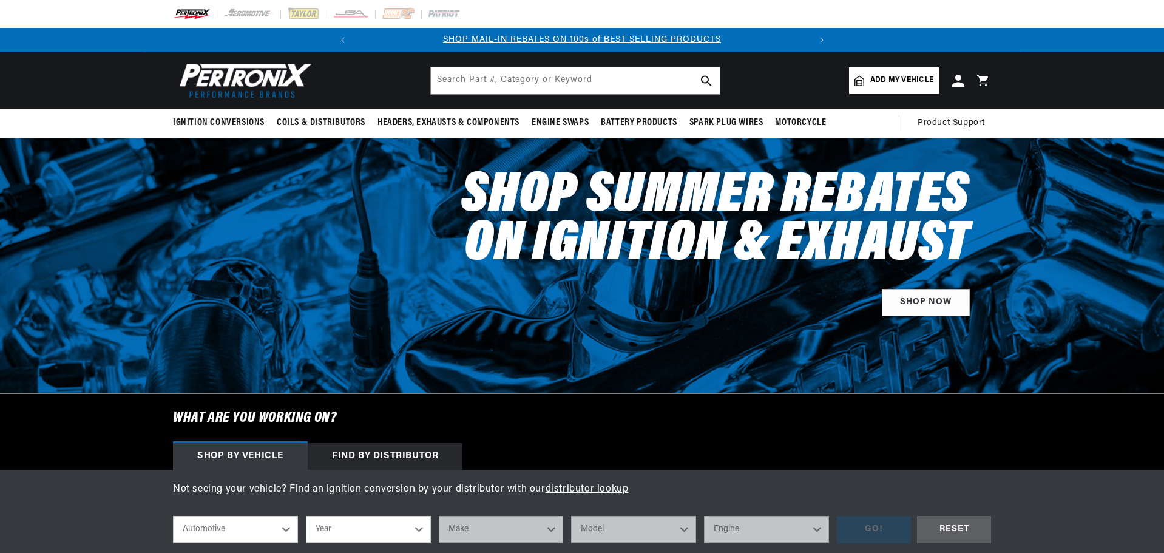
click at [909, 86] on span "Add my vehicle" at bounding box center [901, 81] width 63 height 12
click at [881, 76] on span "Add my vehicle" at bounding box center [901, 81] width 63 height 12
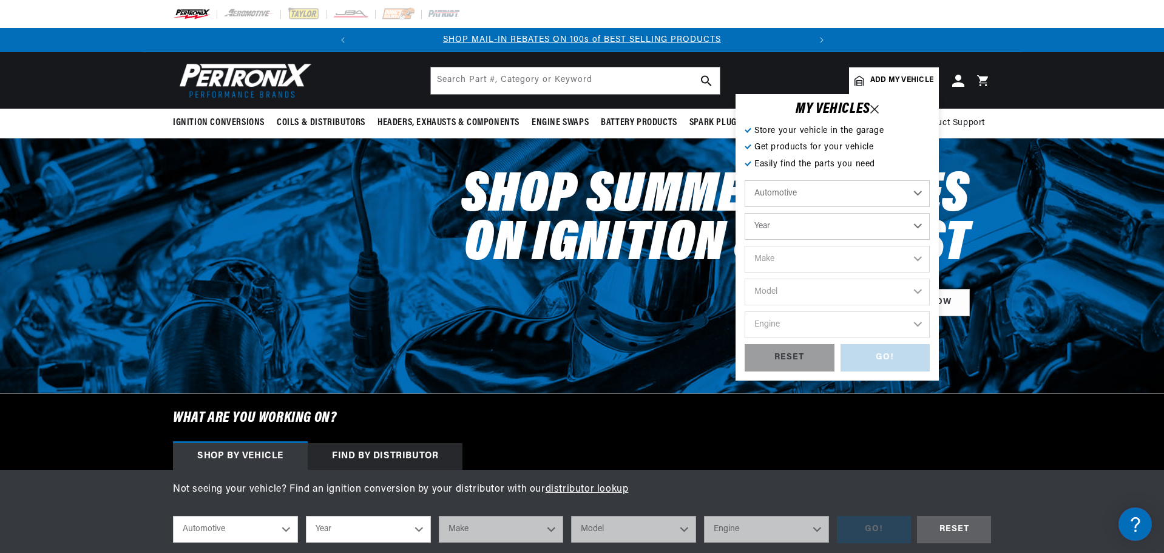
click at [779, 196] on select "Automotive Agricultural Industrial Marine Motorcycle" at bounding box center [837, 193] width 185 height 27
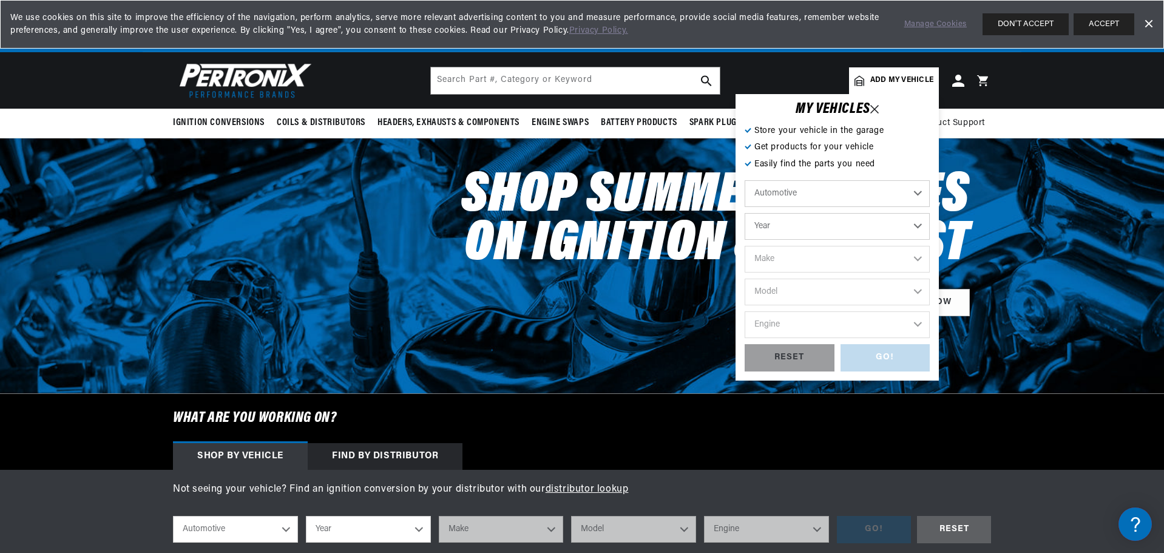
click at [772, 225] on select "Year [DATE] 2021 2020 2019 2018 2017 2016 2015 2014 2013 2012 2011 2010 2009 20…" at bounding box center [837, 226] width 185 height 27
select select "1971"
click at [745, 213] on select "Year [DATE] 2021 2020 2019 2018 2017 2016 2015 2014 2013 2012 2011 2010 2009 20…" at bounding box center [837, 226] width 185 height 27
select select "1971"
click at [777, 260] on select "Make Alfa Romeo American Motors Aston [PERSON_NAME] Audi [GEOGRAPHIC_DATA] Avan…" at bounding box center [837, 259] width 185 height 27
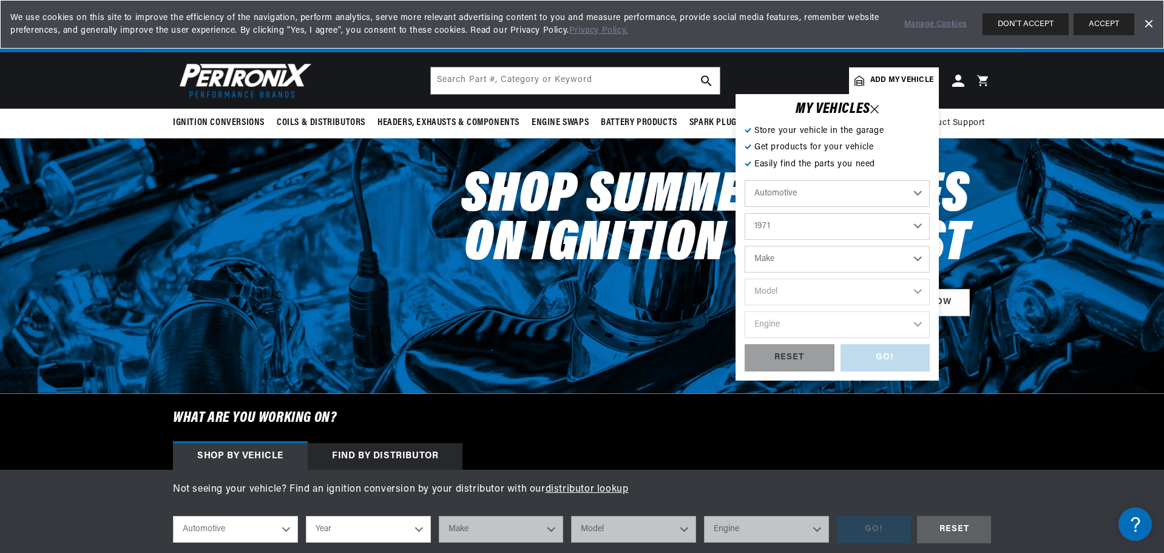
select select "Chevrolet"
click at [745, 246] on select "Make Alfa Romeo American Motors Aston [PERSON_NAME] Audi [GEOGRAPHIC_DATA] Avan…" at bounding box center [837, 259] width 185 height 27
select select "Chevrolet"
click at [762, 292] on select "Model [GEOGRAPHIC_DATA] [GEOGRAPHIC_DATA] Blazer [GEOGRAPHIC_DATA] C10 Pickup C…" at bounding box center [837, 292] width 185 height 27
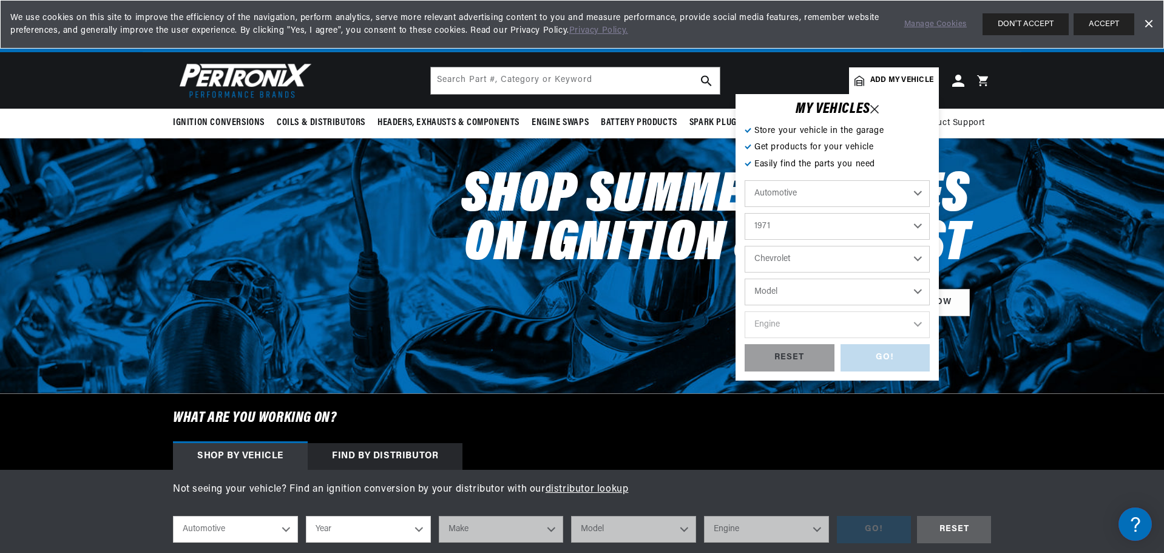
select select "El-Camino"
click at [745, 279] on select "Model [GEOGRAPHIC_DATA] [GEOGRAPHIC_DATA] Blazer [GEOGRAPHIC_DATA] C10 Pickup C…" at bounding box center [837, 292] width 185 height 27
select select "El-Camino"
click at [775, 320] on select "Engine 3.2L 3.8L 4.6L 5.3L 5.4L 6.5L 250cid / 4.1L 305cid / 5.0L 307cid / 5.0L …" at bounding box center [837, 324] width 185 height 27
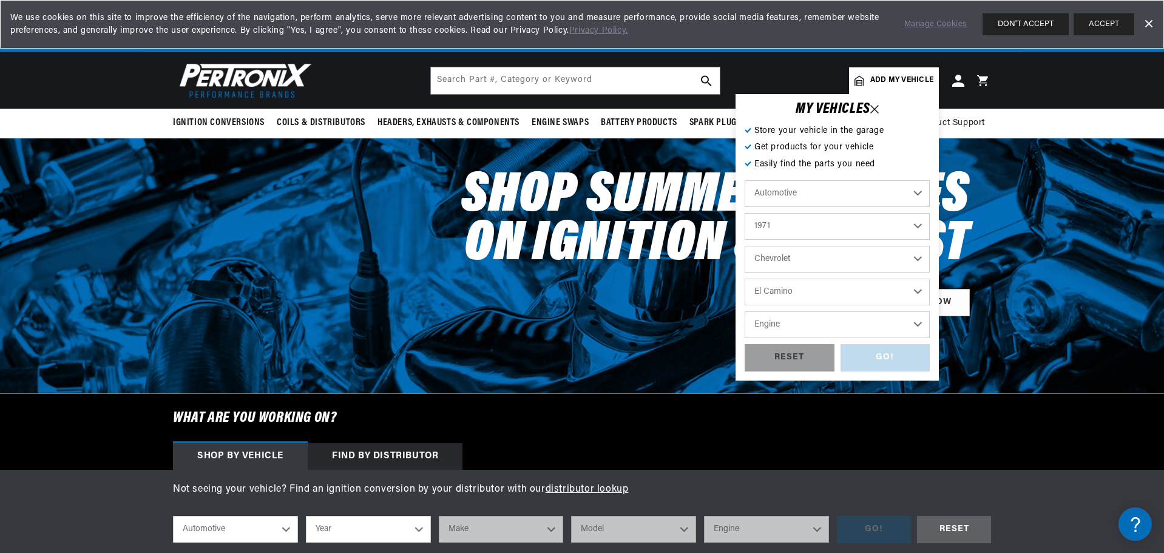
select select "350cid-5.7L"
click at [745, 311] on select "Engine 3.2L 3.8L 4.6L 5.3L 5.4L 6.5L 250cid / 4.1L 305cid / 5.0L 307cid / 5.0L …" at bounding box center [837, 324] width 185 height 27
select select "350cid-5.7L"
click at [858, 355] on div "GO!" at bounding box center [886, 357] width 90 height 27
select select "1971"
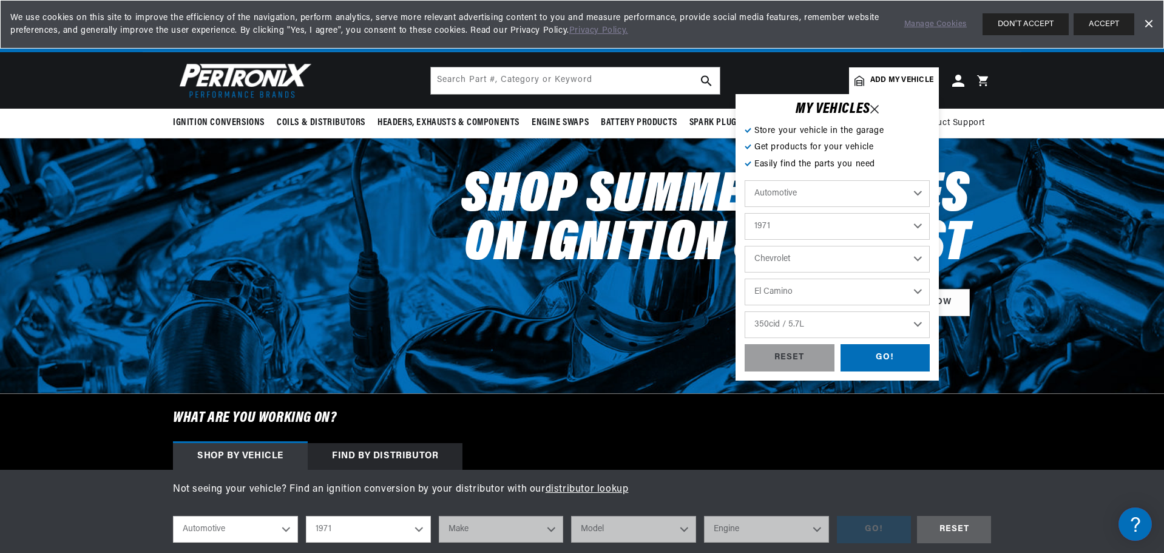
select select "Chevrolet"
select select "El-Camino"
select select "350cid-5.7L"
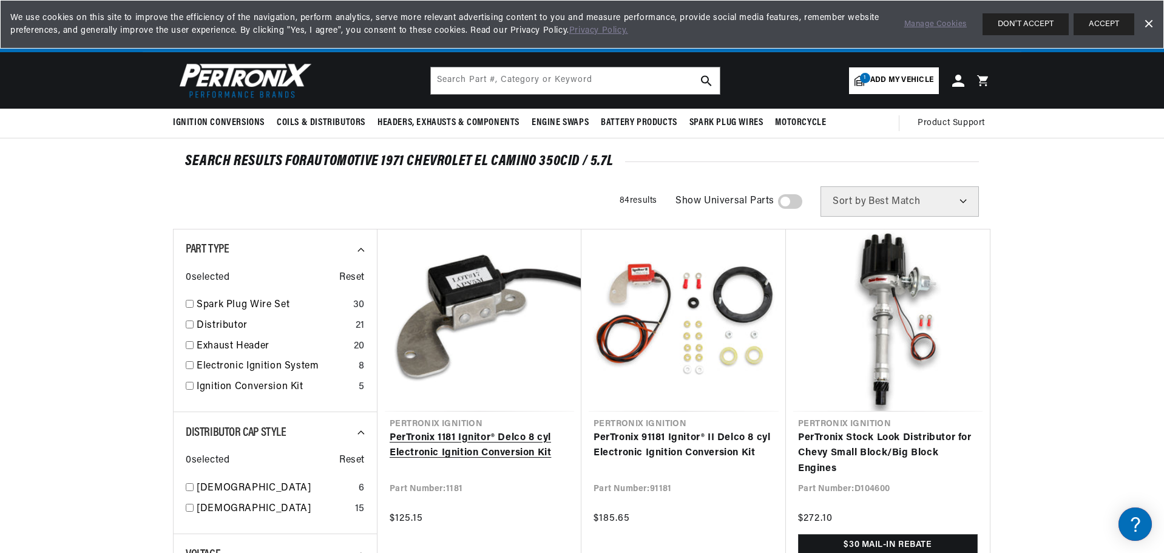
click at [467, 436] on link "PerTronix 1181 Ignitor® Delco 8 cyl Electronic Ignition Conversion Kit" at bounding box center [480, 445] width 180 height 31
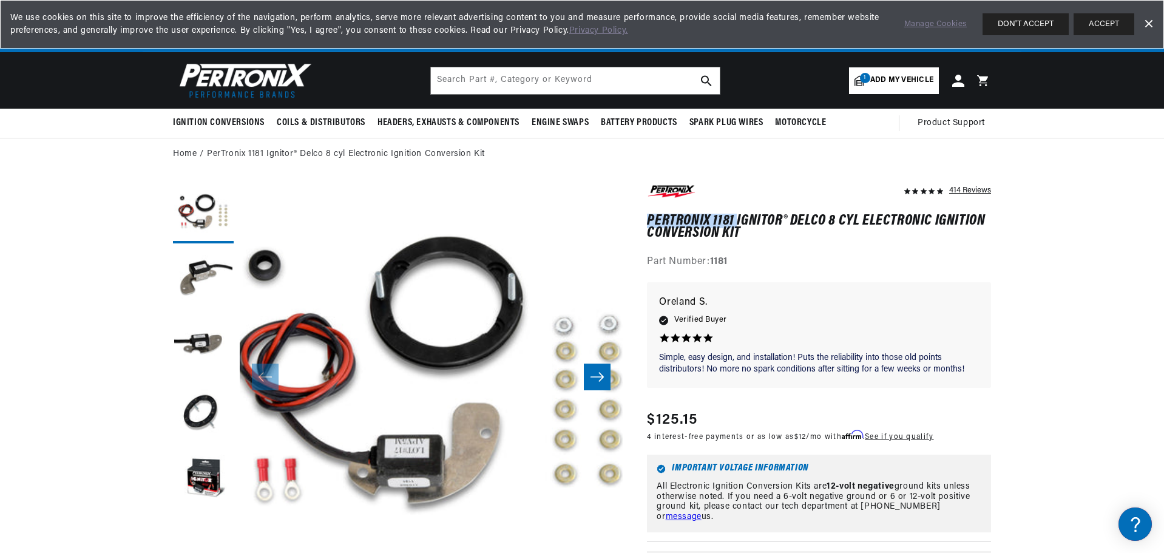
scroll to position [0, 453]
drag, startPoint x: 648, startPoint y: 223, endPoint x: 732, endPoint y: 223, distance: 84.4
click at [732, 223] on h1 "PerTronix 1181 Ignitor® Delco 8 cyl Electronic Ignition Conversion Kit" at bounding box center [819, 227] width 344 height 25
copy h1 "PerTronix 1181"
